Goal: Task Accomplishment & Management: Manage account settings

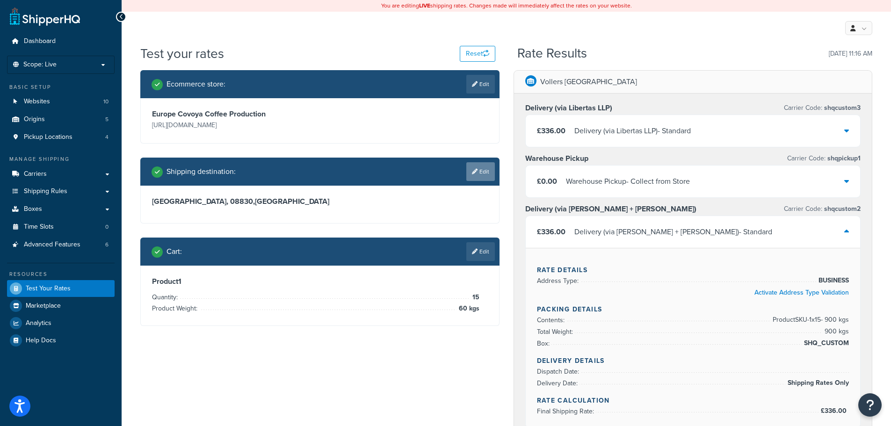
click at [471, 181] on link "Edit" at bounding box center [480, 171] width 29 height 19
select select "ES"
select select "MU"
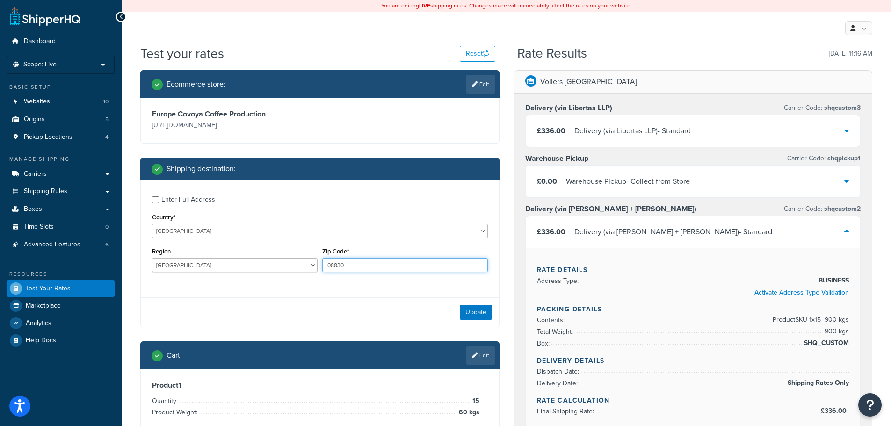
click at [381, 259] on input "08830" at bounding box center [404, 265] width 165 height 14
paste input "2825-407"
type input "2825-407"
click at [256, 231] on select "[GEOGRAPHIC_DATA] [GEOGRAPHIC_DATA] [GEOGRAPHIC_DATA] [GEOGRAPHIC_DATA] [GEOGRA…" at bounding box center [320, 231] width 336 height 14
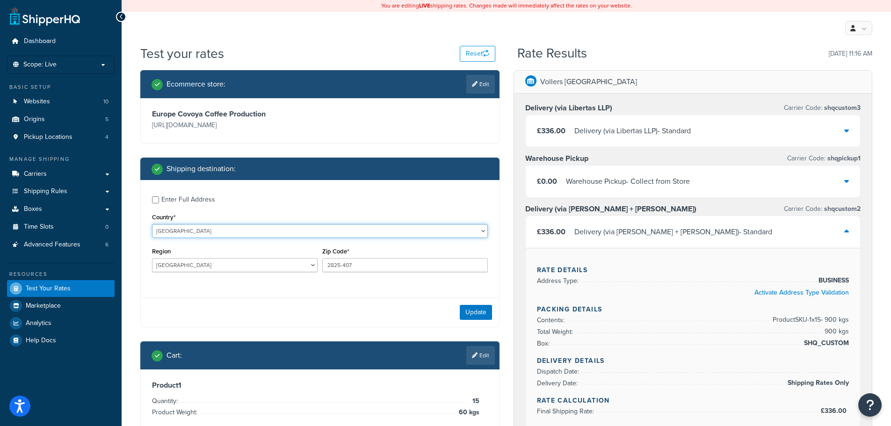
select select "PT"
click at [152, 224] on select "[GEOGRAPHIC_DATA] [GEOGRAPHIC_DATA] [GEOGRAPHIC_DATA] [GEOGRAPHIC_DATA] [GEOGRA…" at bounding box center [320, 231] width 336 height 14
type input "MU"
click at [477, 307] on button "Update" at bounding box center [476, 312] width 32 height 15
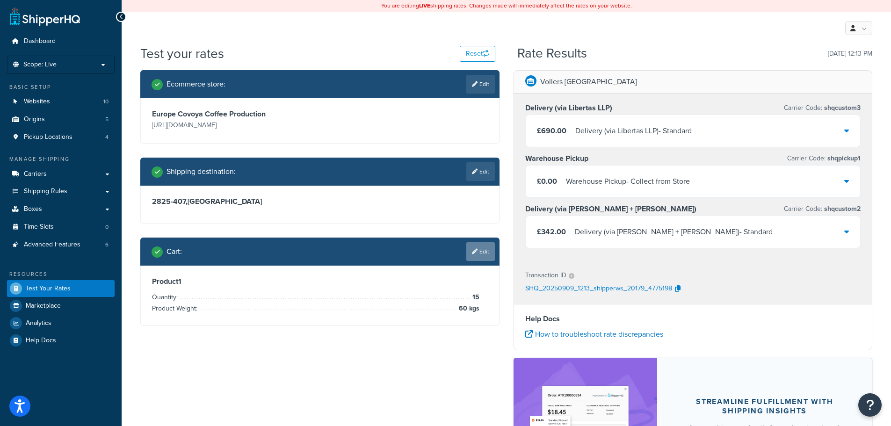
click at [475, 252] on icon at bounding box center [475, 252] width 6 height 6
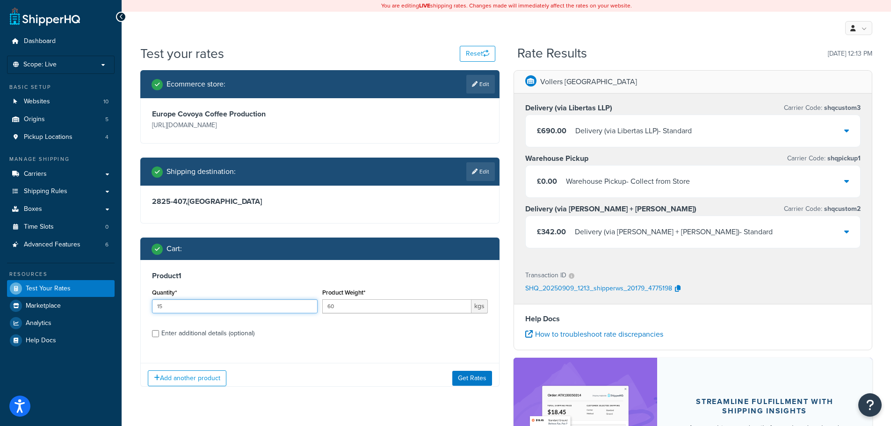
click at [256, 309] on input "15" at bounding box center [234, 306] width 165 height 14
type input "3"
click at [469, 374] on button "Get Rates" at bounding box center [472, 378] width 40 height 15
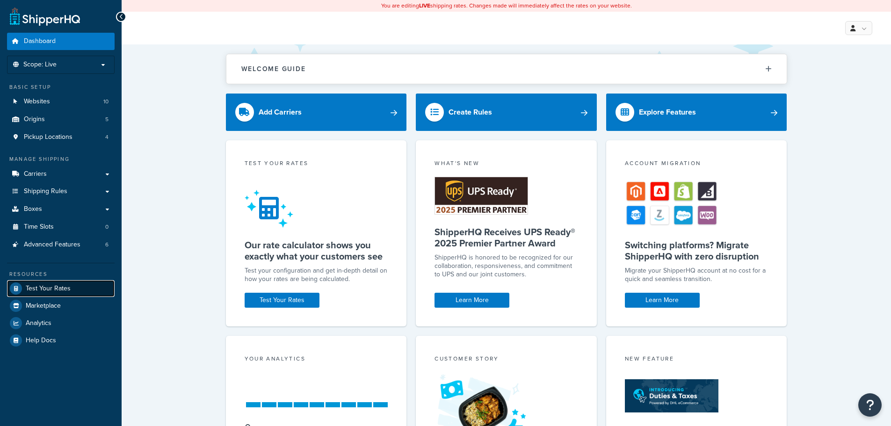
drag, startPoint x: 0, startPoint y: 0, endPoint x: 65, endPoint y: 282, distance: 289.3
click at [65, 282] on link "Test Your Rates" at bounding box center [61, 288] width 108 height 17
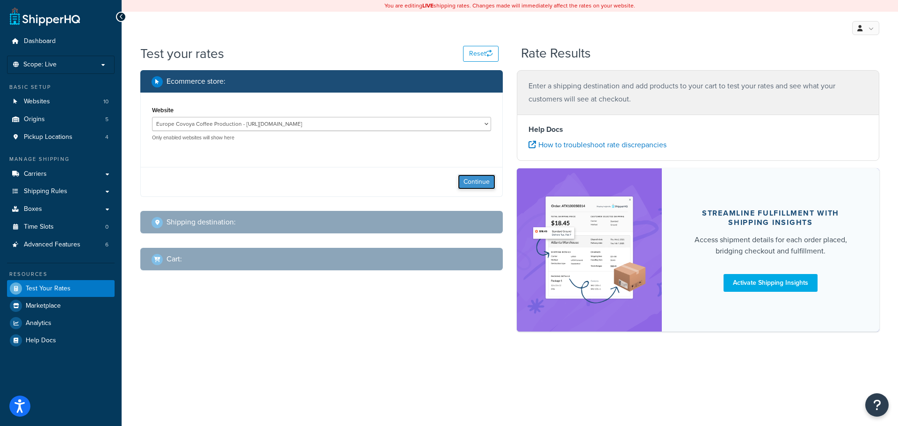
click at [479, 176] on button "Continue" at bounding box center [476, 181] width 37 height 15
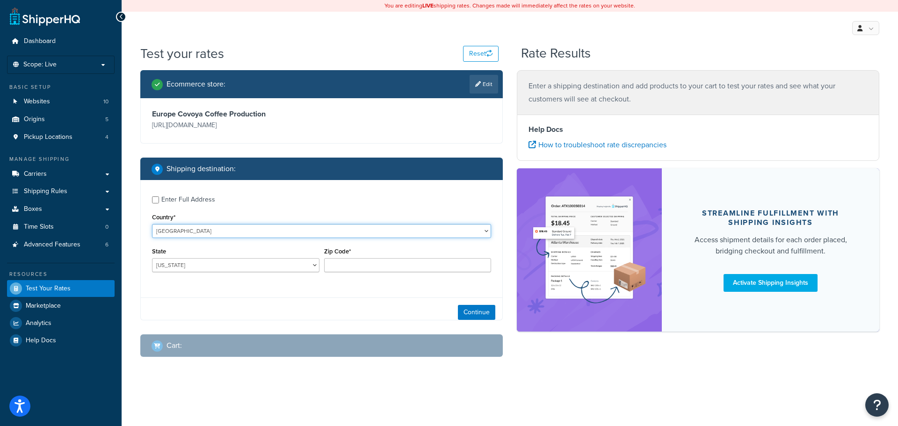
click at [213, 236] on select "United States United Kingdom Afghanistan Åland Islands Albania Algeria American…" at bounding box center [321, 231] width 339 height 14
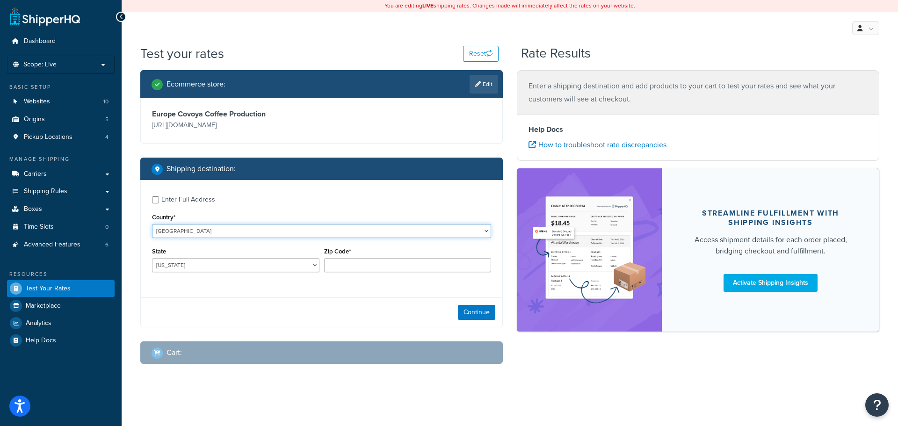
select select "PL"
click at [152, 224] on select "United States United Kingdom Afghanistan Åland Islands Albania Algeria American…" at bounding box center [321, 231] width 339 height 14
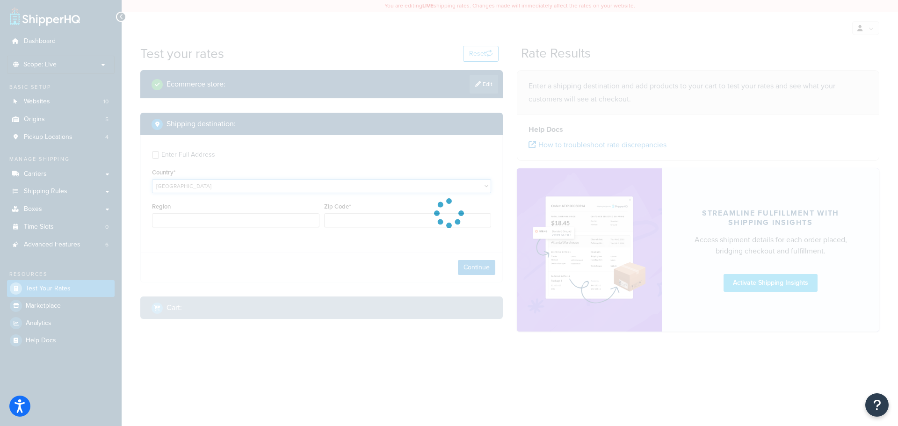
type input "AL"
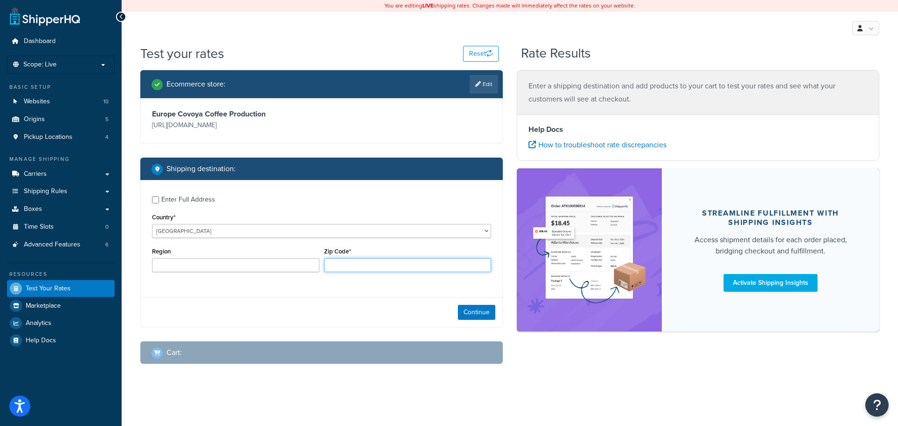
click at [348, 269] on input "Zip Code*" at bounding box center [407, 265] width 167 height 14
type input "05420"
click at [474, 307] on button "Continue" at bounding box center [476, 312] width 37 height 15
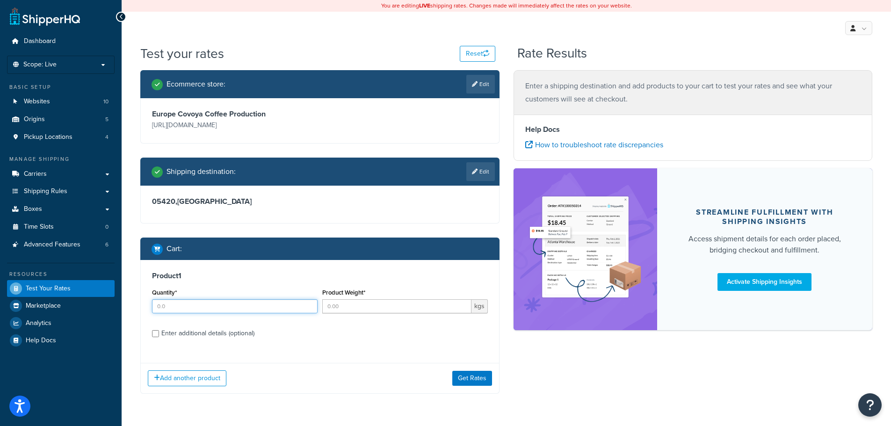
click at [201, 307] on input "Quantity*" at bounding box center [234, 306] width 165 height 14
type input "10"
click at [353, 311] on input "Product Weight*" at bounding box center [396, 306] width 149 height 14
type input "50"
click at [485, 376] on button "Get Rates" at bounding box center [472, 378] width 40 height 15
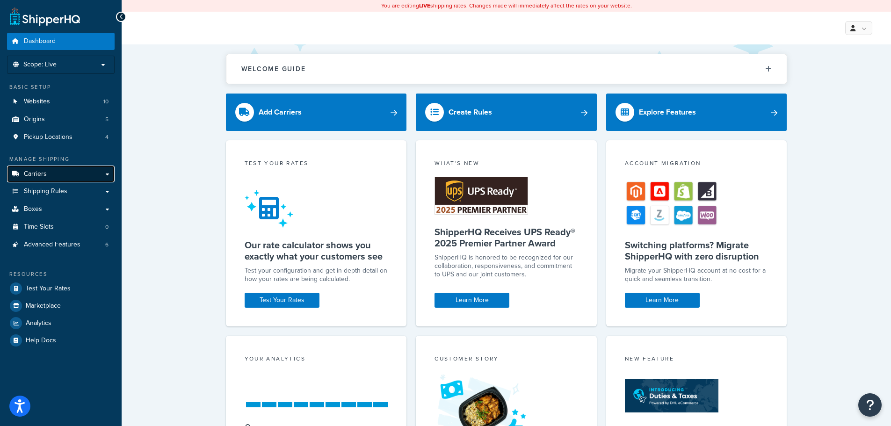
click at [93, 174] on link "Carriers" at bounding box center [61, 173] width 108 height 17
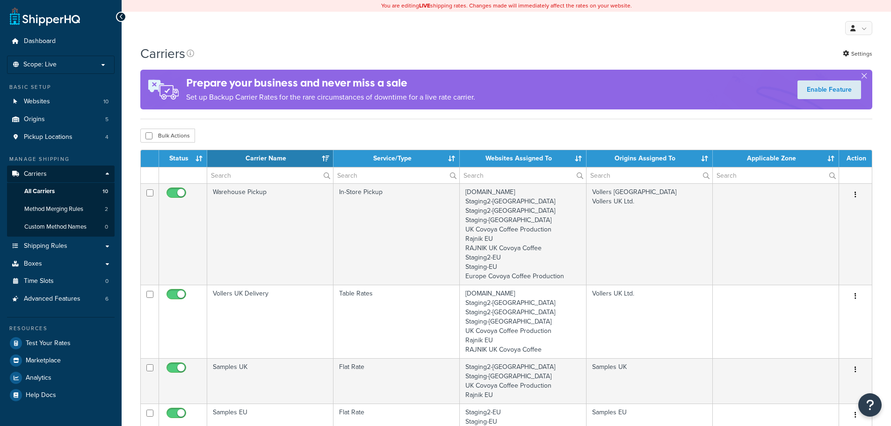
select select "15"
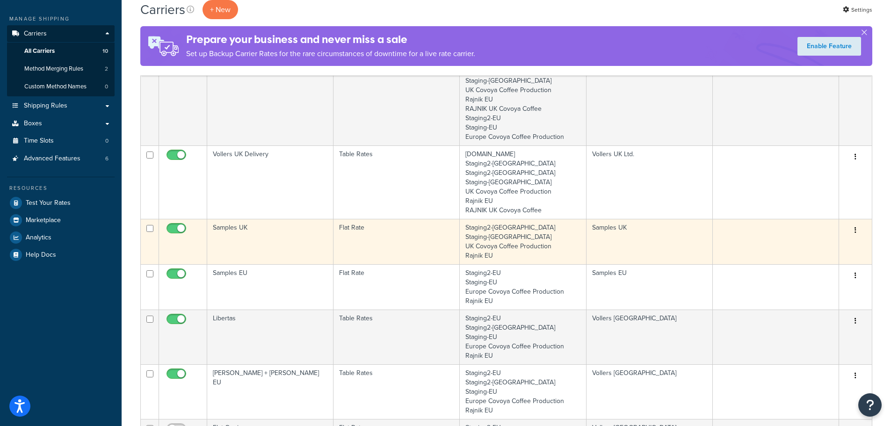
scroll to position [234, 0]
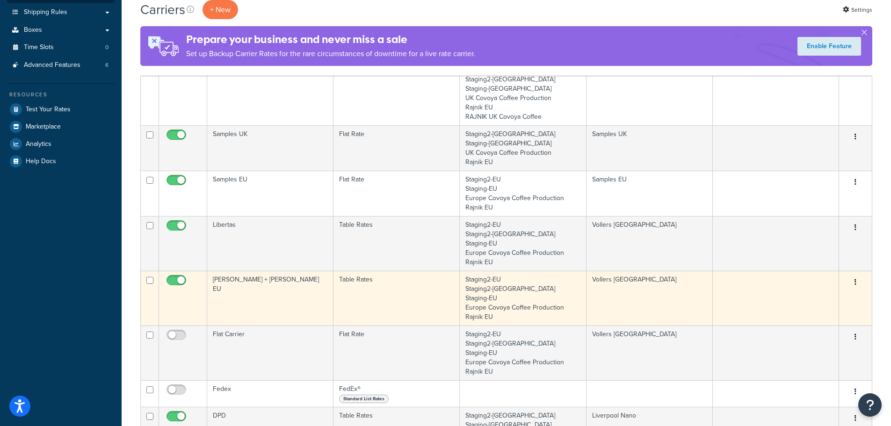
click at [619, 286] on td "Vollers [GEOGRAPHIC_DATA]" at bounding box center [649, 298] width 126 height 55
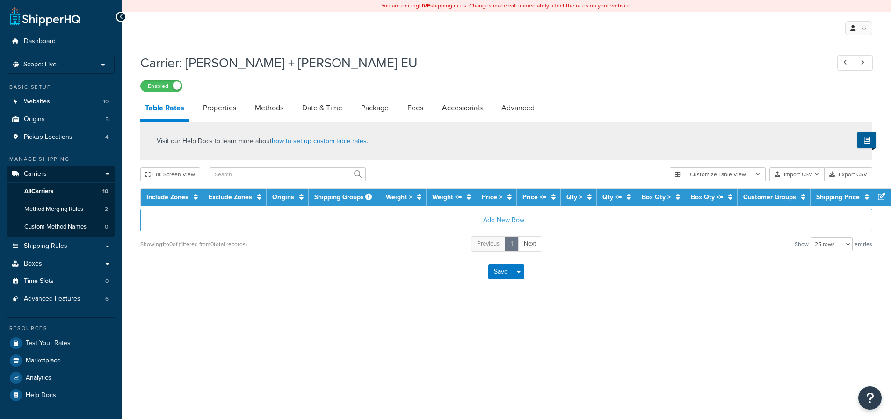
select select "25"
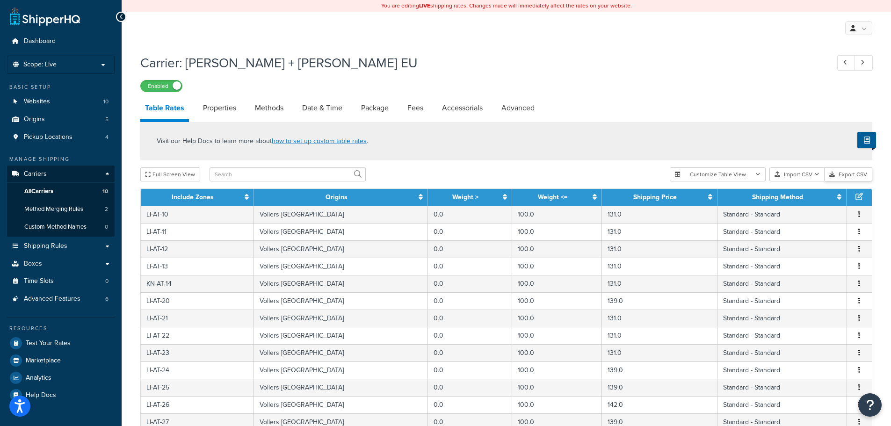
click at [841, 175] on button "Export CSV" at bounding box center [848, 174] width 48 height 14
click at [772, 136] on div "Visit our Help Docs to learn more about how to set up custom table rates ." at bounding box center [506, 141] width 732 height 38
click at [805, 177] on button "Import CSV" at bounding box center [796, 174] width 55 height 14
click at [805, 181] on div "Customize Table View Show all columns Show selected columns Import CSV Import a…" at bounding box center [770, 174] width 202 height 14
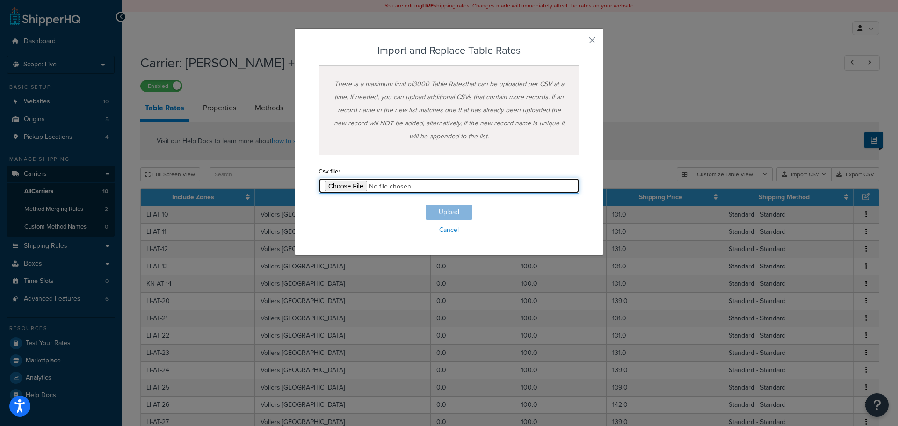
click at [341, 185] on input "file" at bounding box center [448, 186] width 261 height 16
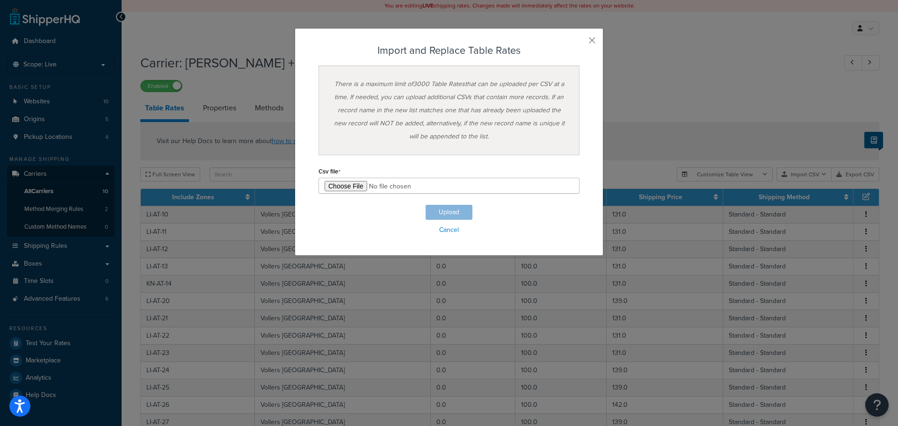
click at [594, 35] on div "Import and Replace Table Rates There is a maximum limit of 3000 Table Rates tha…" at bounding box center [449, 142] width 309 height 228
